Goal: Information Seeking & Learning: Understand process/instructions

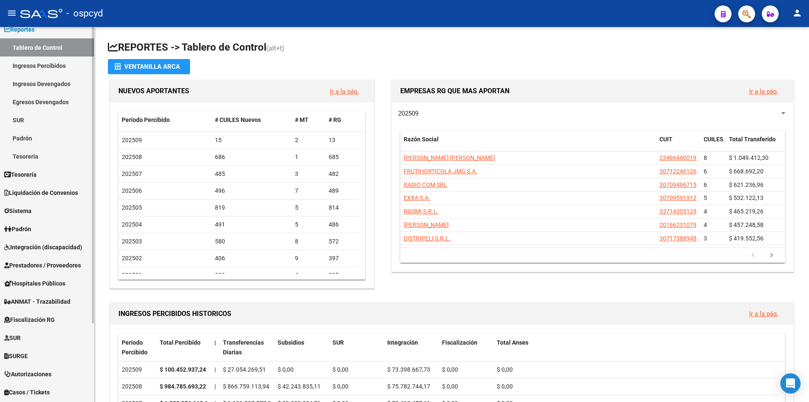
scroll to position [100, 0]
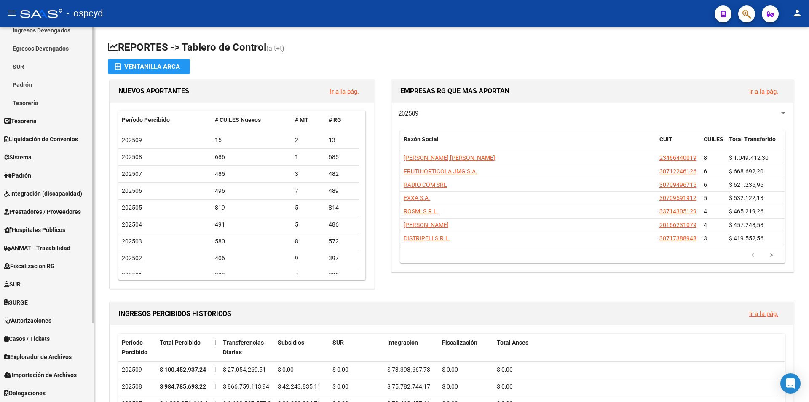
click at [32, 153] on span "Sistema" at bounding box center [17, 157] width 27 height 9
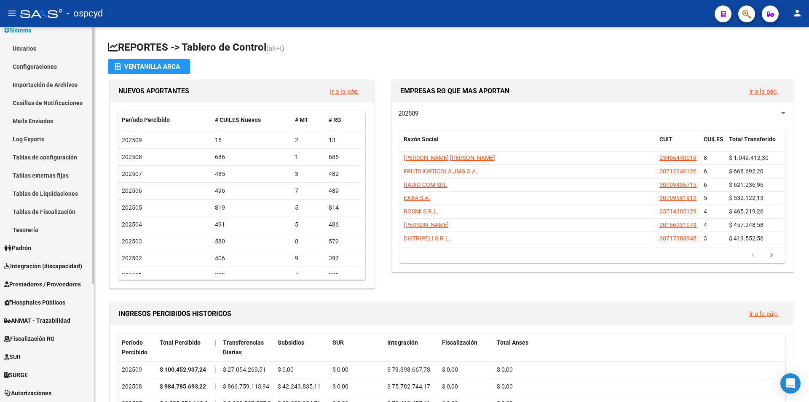
scroll to position [58, 0]
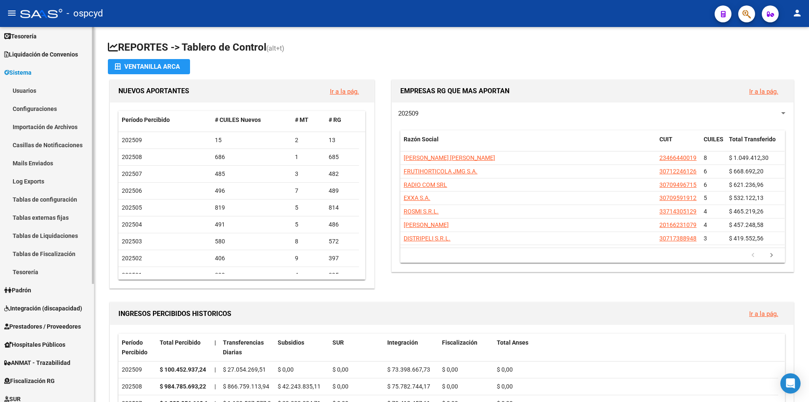
click at [53, 110] on link "Configuraciones" at bounding box center [47, 108] width 94 height 18
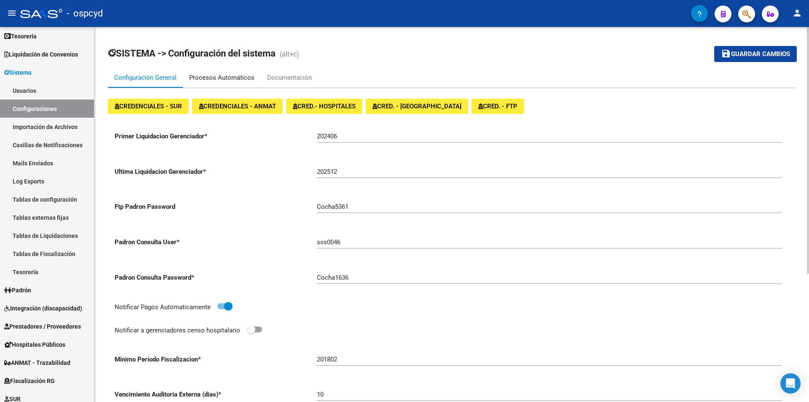
click at [201, 81] on div "Procesos Automáticos" at bounding box center [221, 77] width 65 height 9
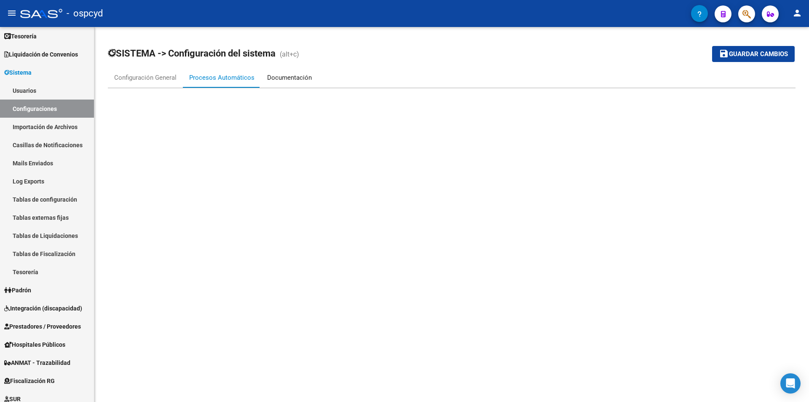
click at [303, 83] on div "Documentación" at bounding box center [289, 77] width 57 height 20
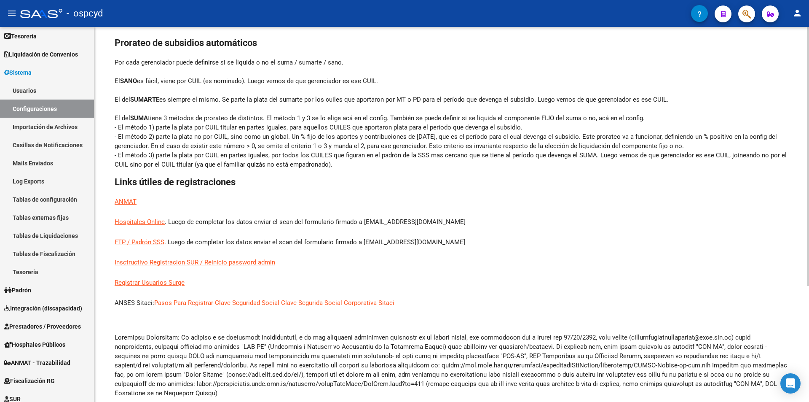
scroll to position [84, 0]
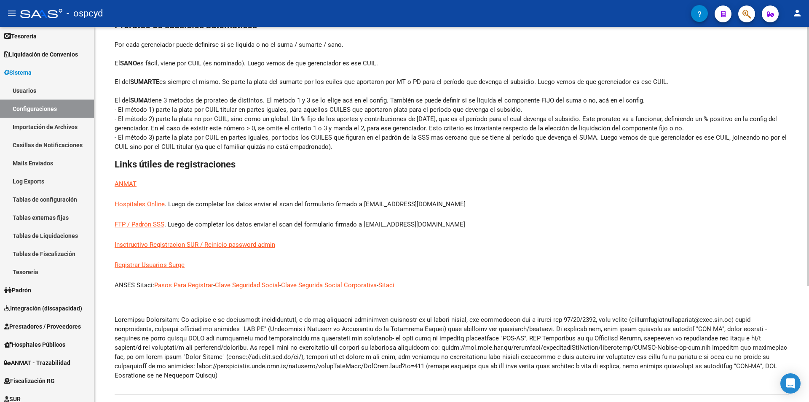
click at [151, 222] on link "FTP / Padrón SSS" at bounding box center [140, 224] width 50 height 9
click at [171, 283] on link "Pasos Para Registrar" at bounding box center [183, 284] width 59 height 9
click at [268, 285] on link "Clave Seguridad Social" at bounding box center [247, 284] width 64 height 9
click at [339, 282] on link "Clave Segurida Social Corporativa" at bounding box center [329, 284] width 96 height 9
